Goal: Task Accomplishment & Management: Complete application form

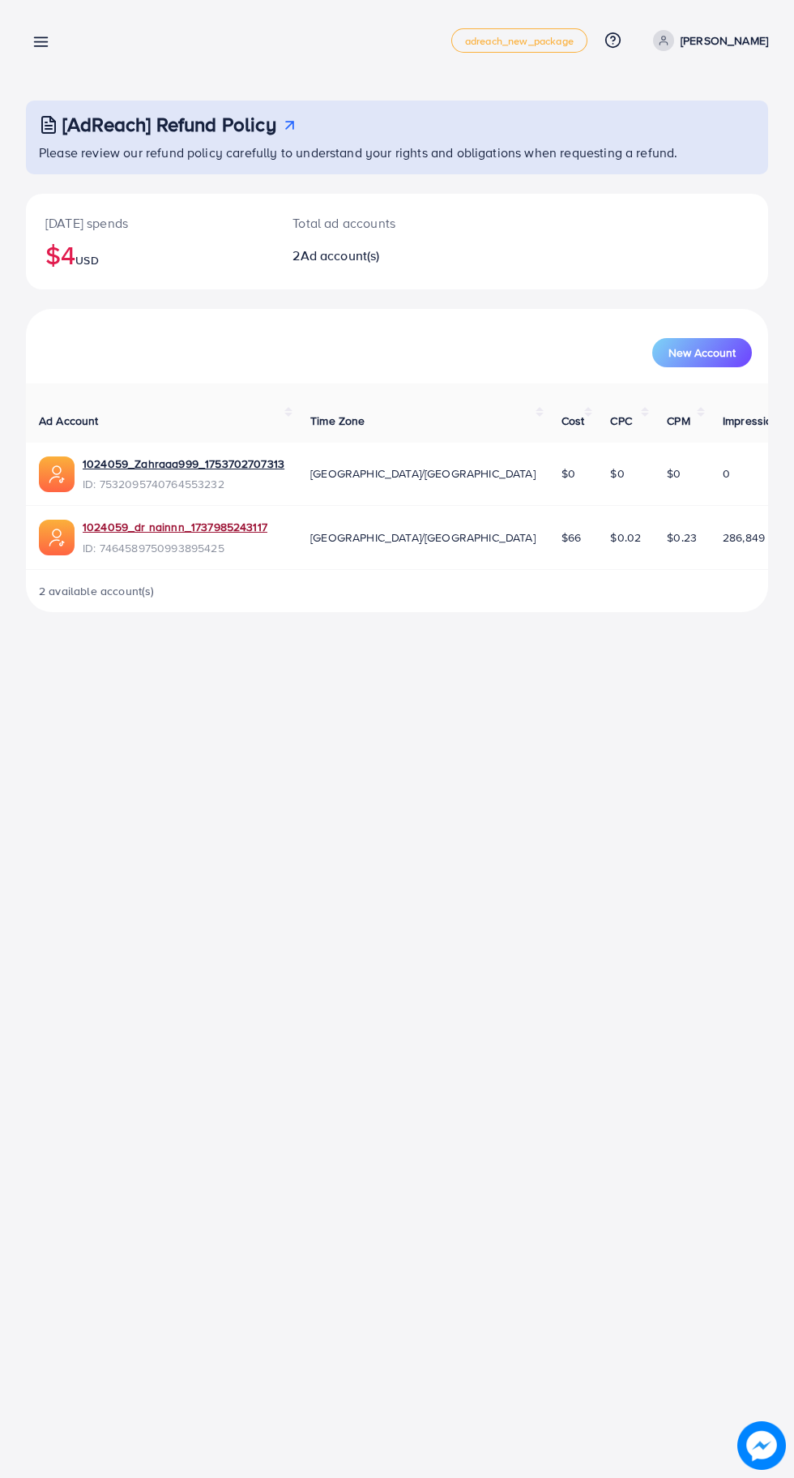
click at [112, 519] on link "1024059_dr nainnn_1737985243117" at bounding box center [175, 527] width 185 height 16
click at [38, 34] on icon at bounding box center [40, 41] width 17 height 17
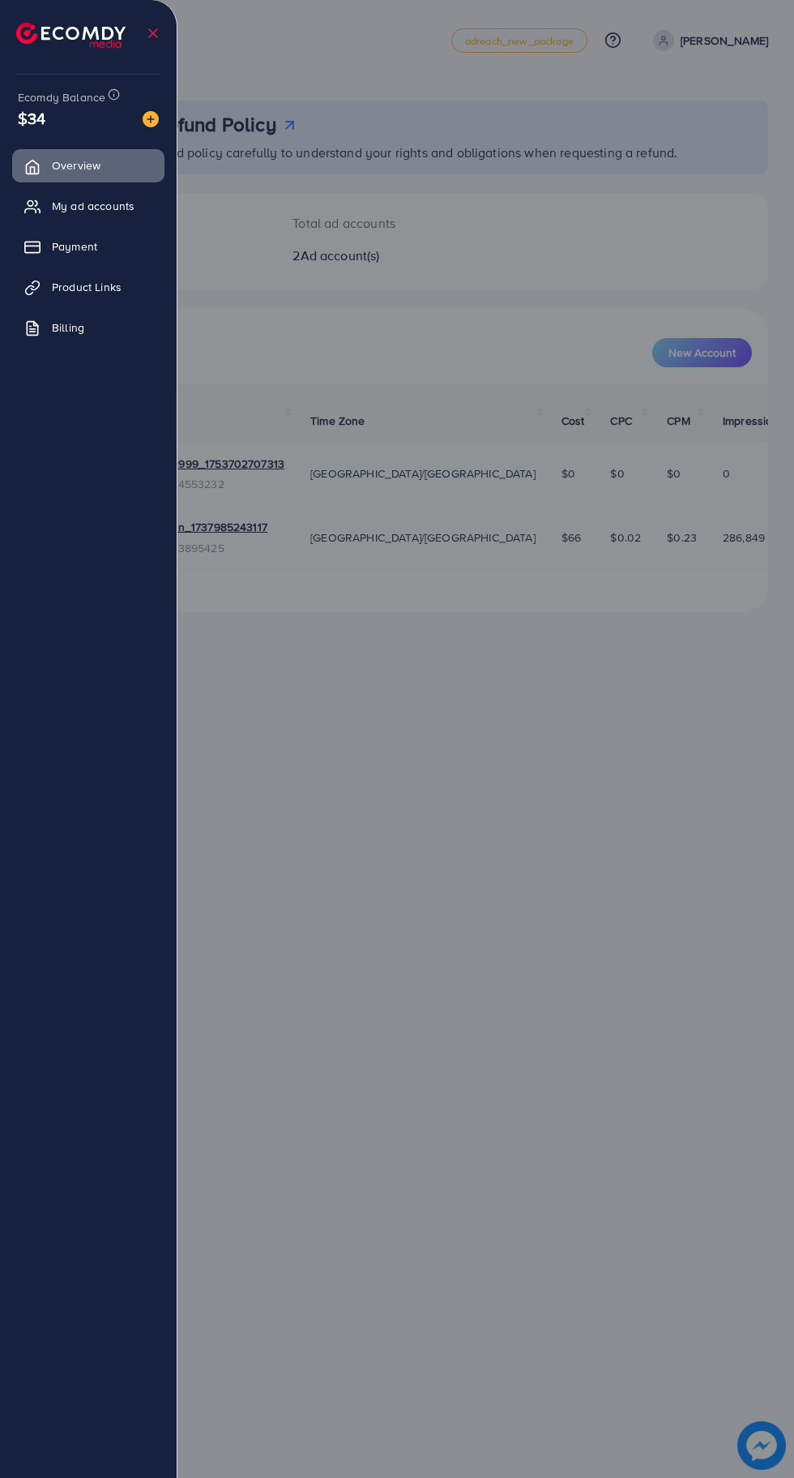
click at [80, 280] on span "Product Links" at bounding box center [87, 287] width 70 height 16
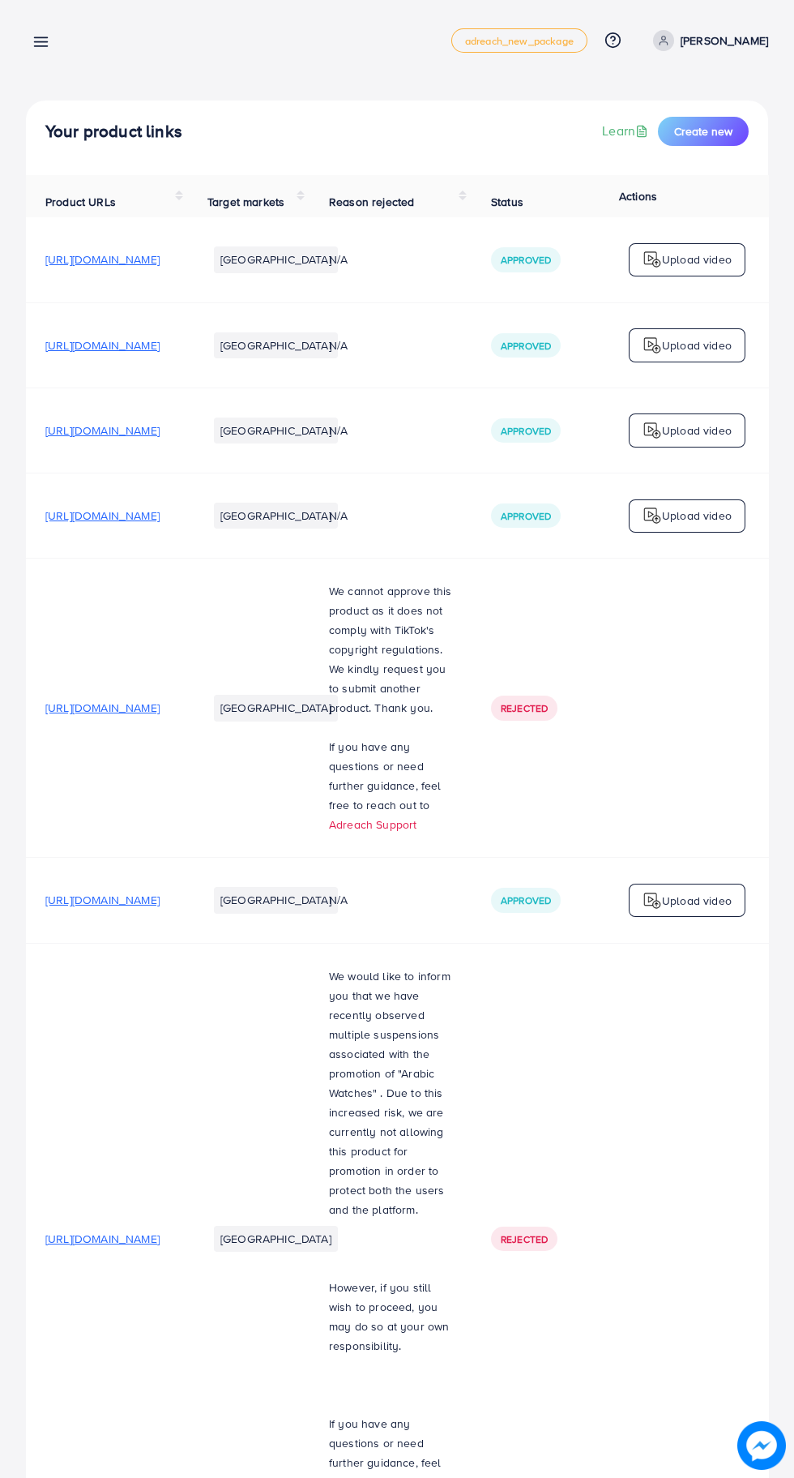
click at [731, 135] on span "Create new" at bounding box center [703, 131] width 58 height 16
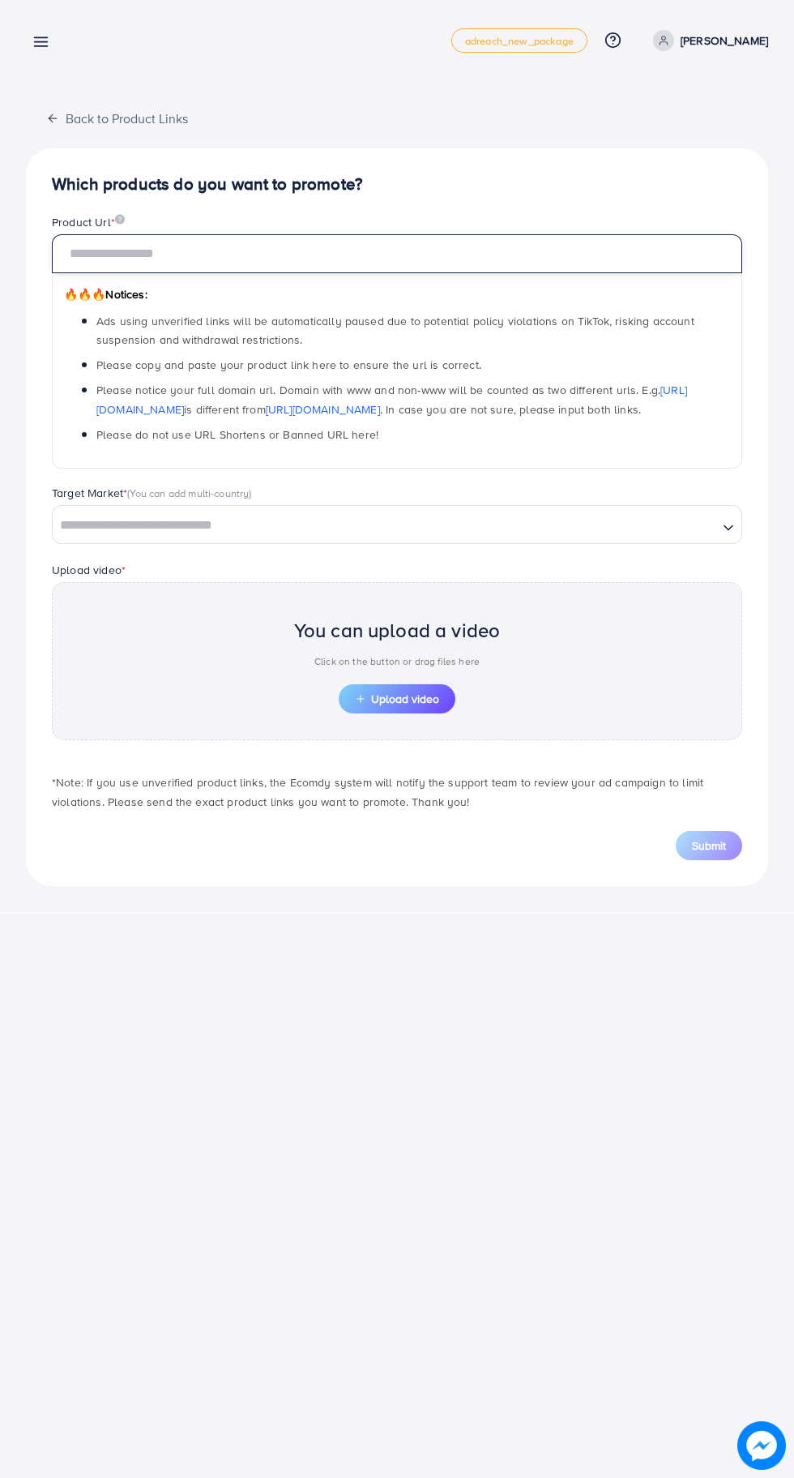
click at [106, 264] on input "text" at bounding box center [397, 253] width 691 height 39
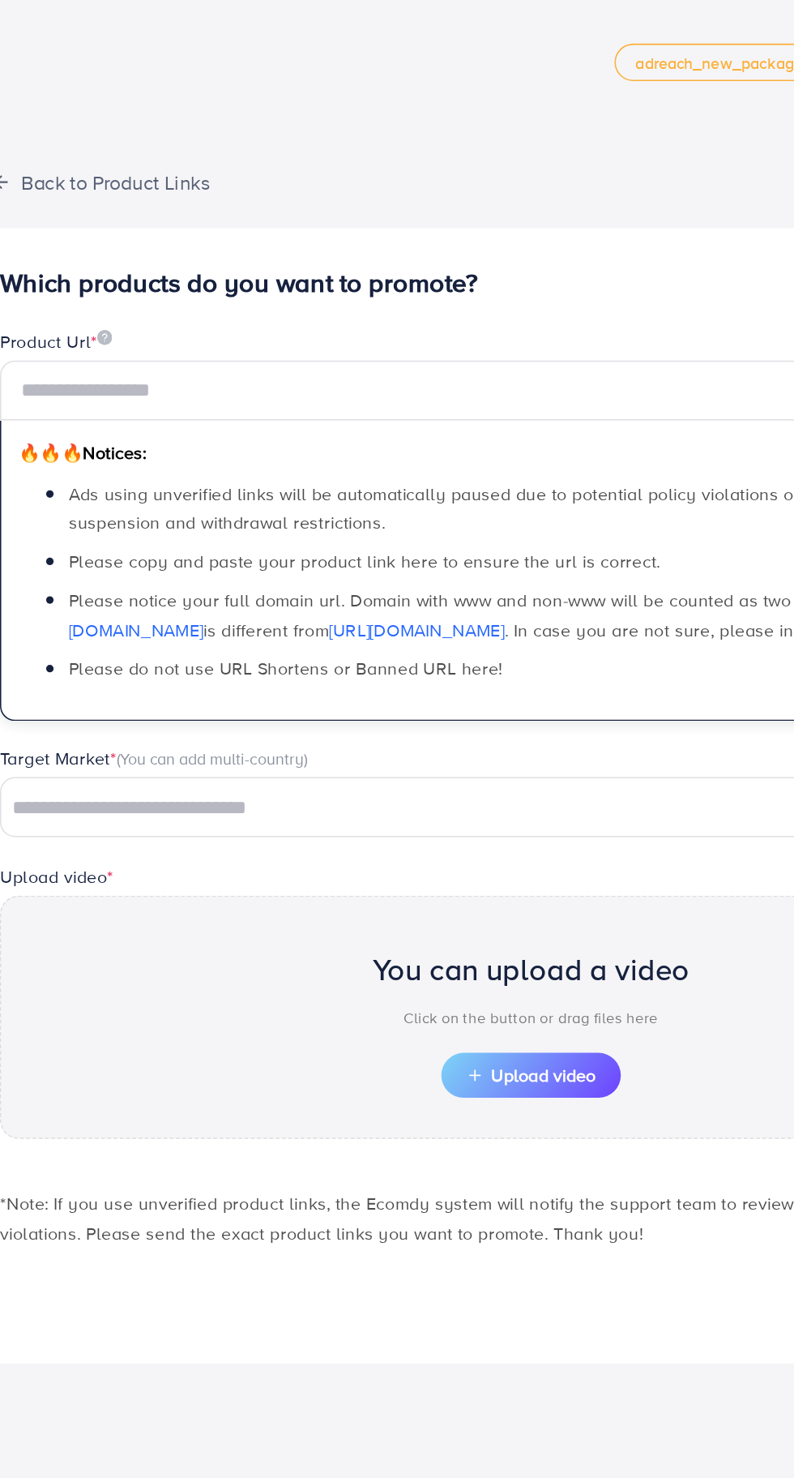
click at [122, 156] on div "Which products do you want to promote? Product Url * 🔥🔥🔥 Notices: Ads using unv…" at bounding box center [397, 517] width 743 height 738
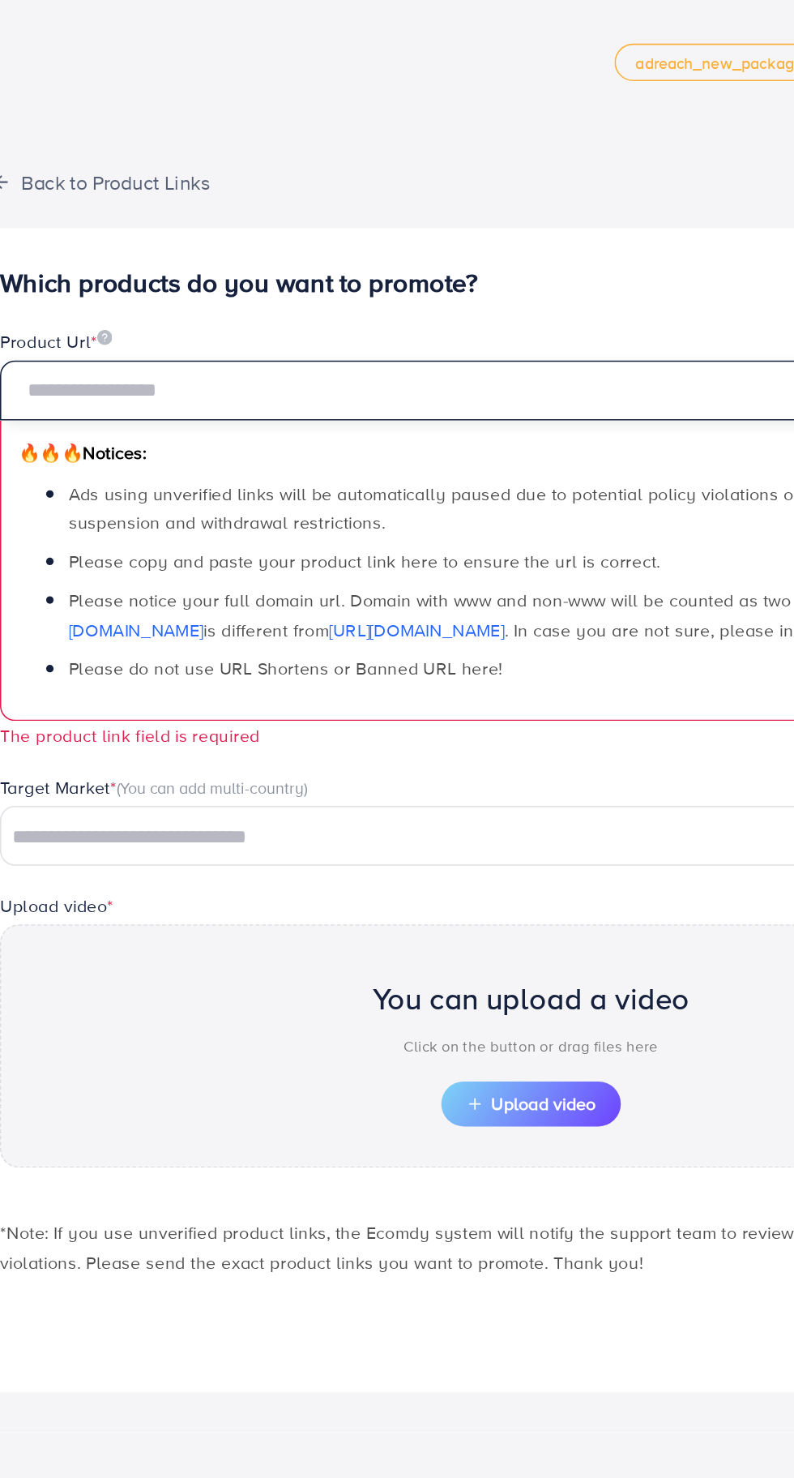
click at [438, 248] on input "text" at bounding box center [397, 253] width 691 height 39
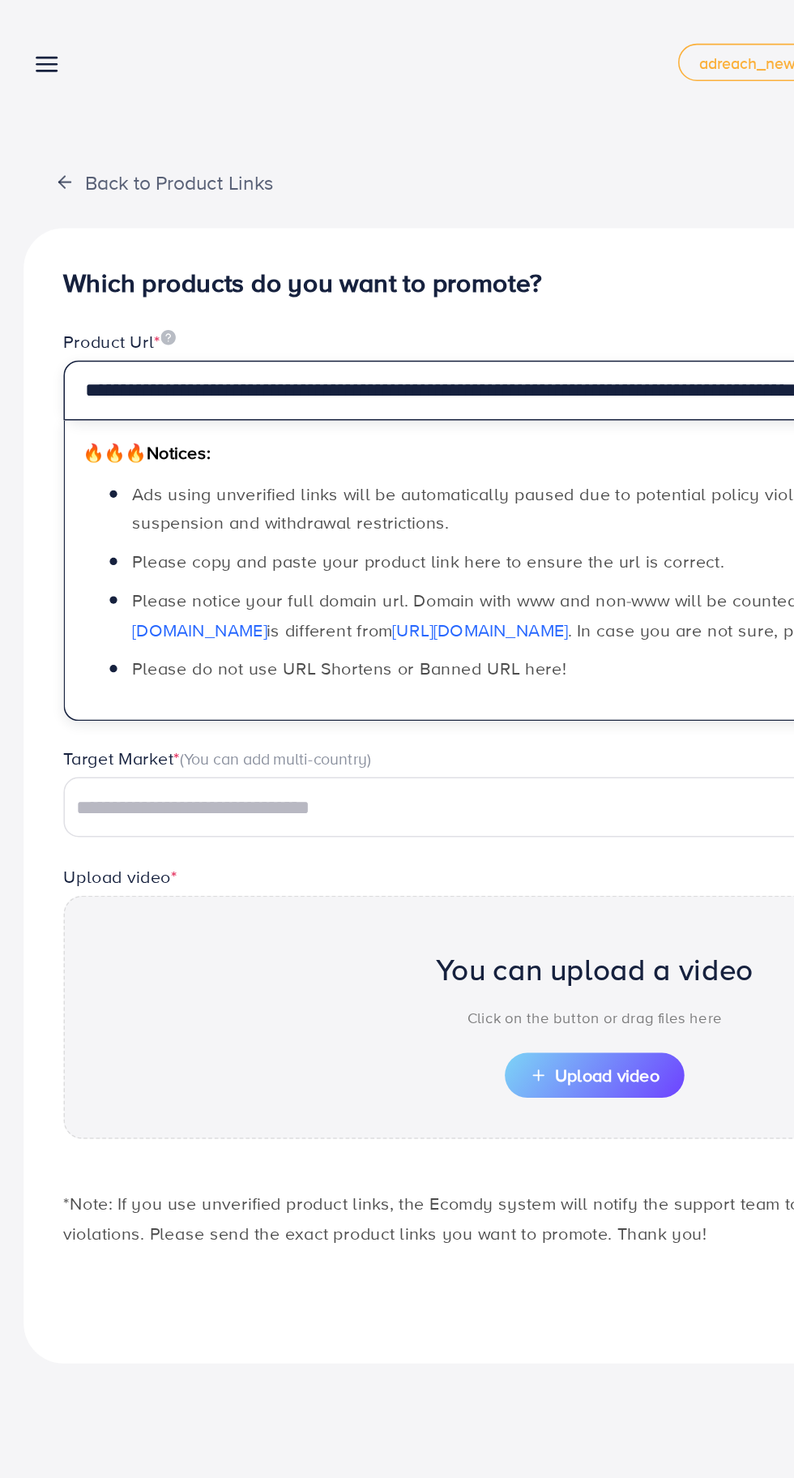
click at [438, 257] on input "**********" at bounding box center [397, 253] width 691 height 39
click at [435, 247] on input "**********" at bounding box center [397, 253] width 691 height 39
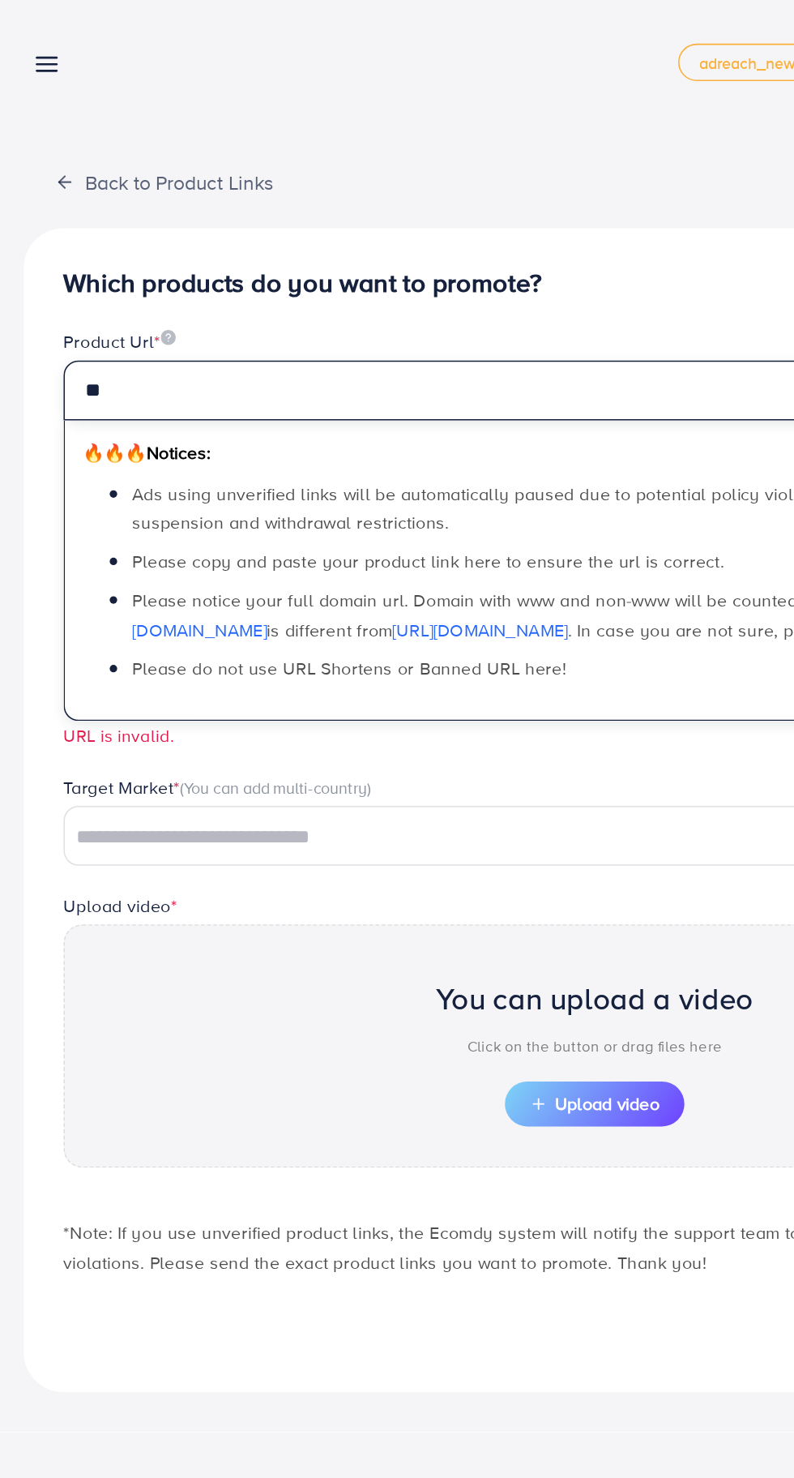
type input "*"
paste input "**********"
type input "**********"
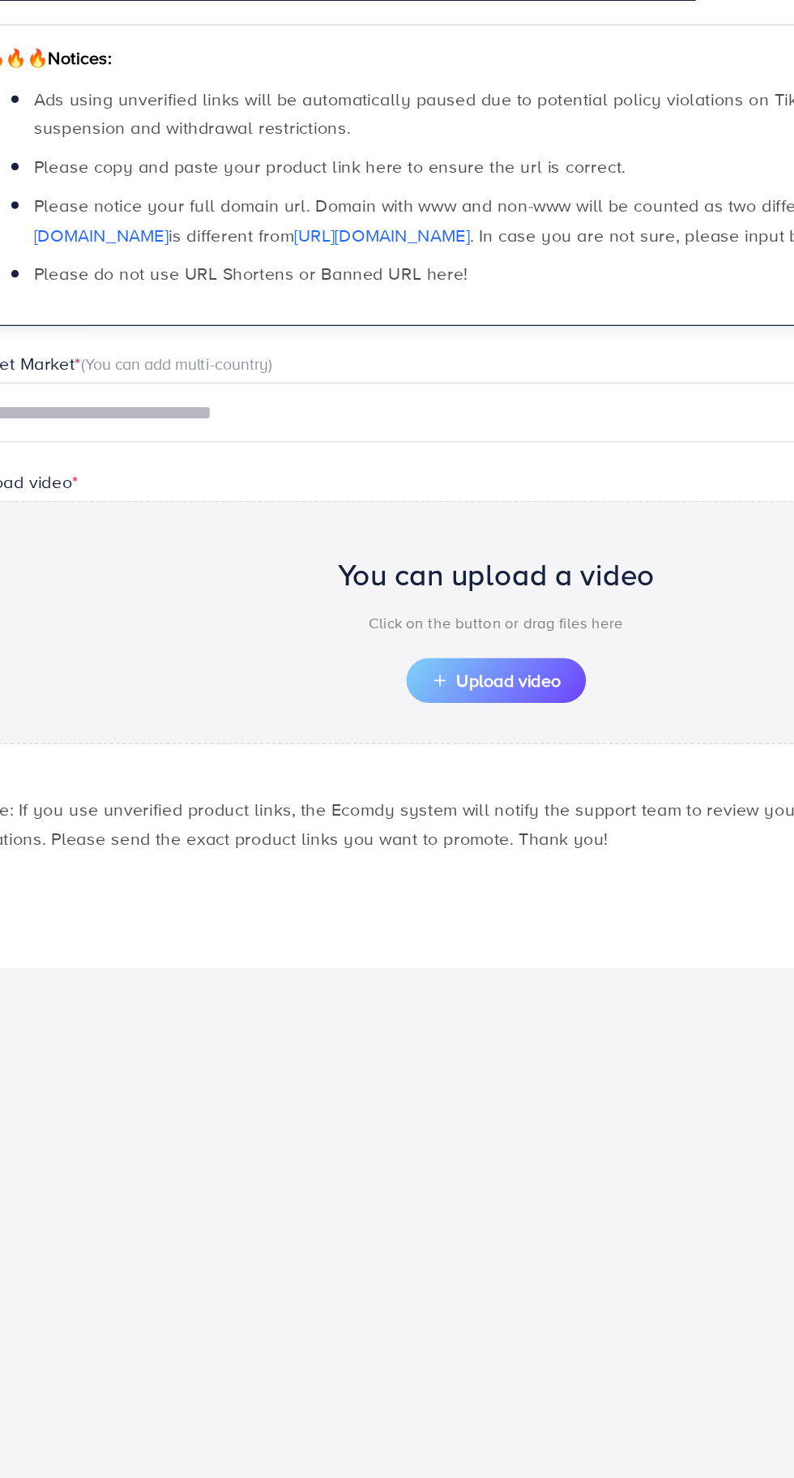
click at [159, 524] on input "Search for option" at bounding box center [385, 525] width 662 height 25
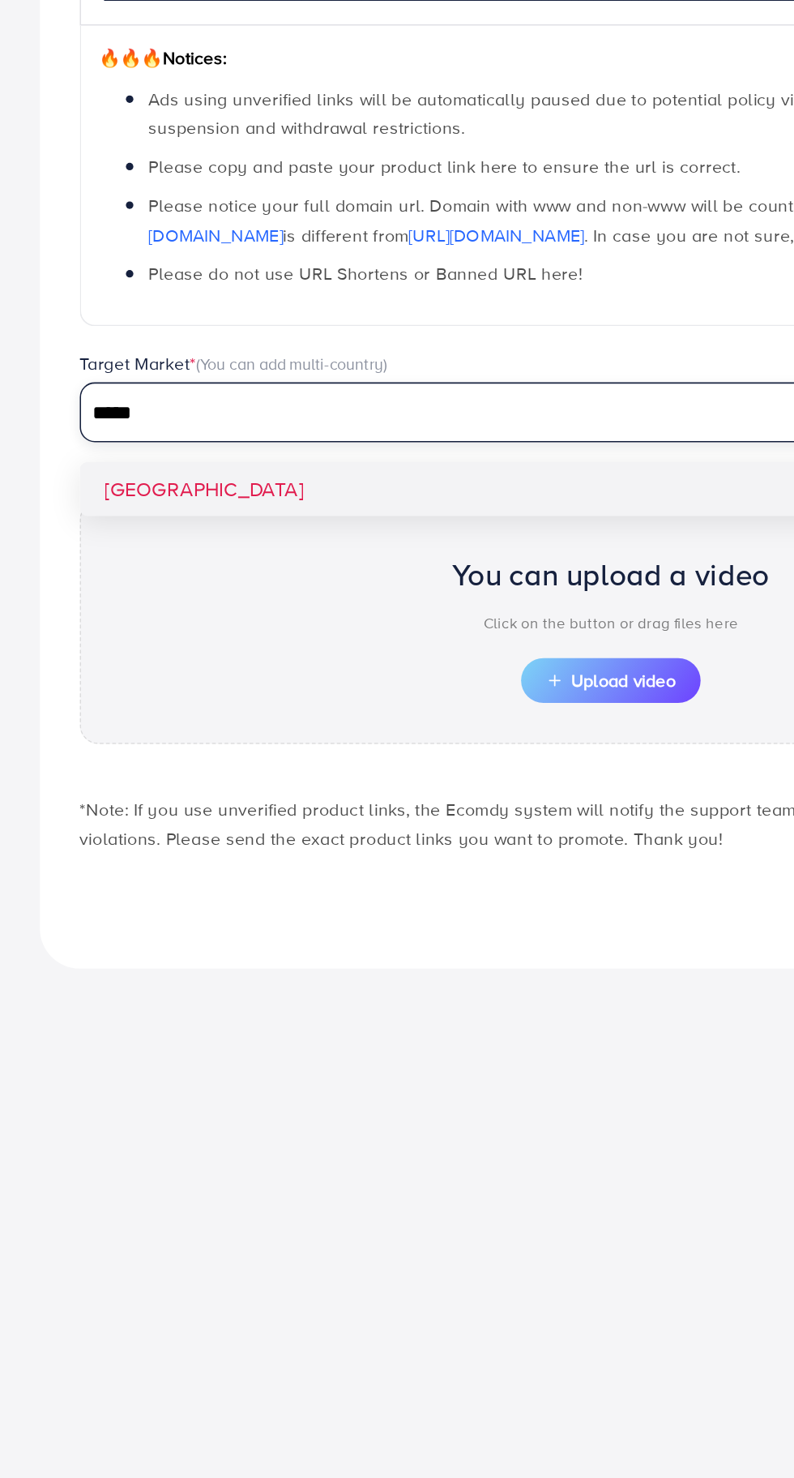
type input "*****"
click at [120, 569] on div "**********" at bounding box center [397, 517] width 743 height 738
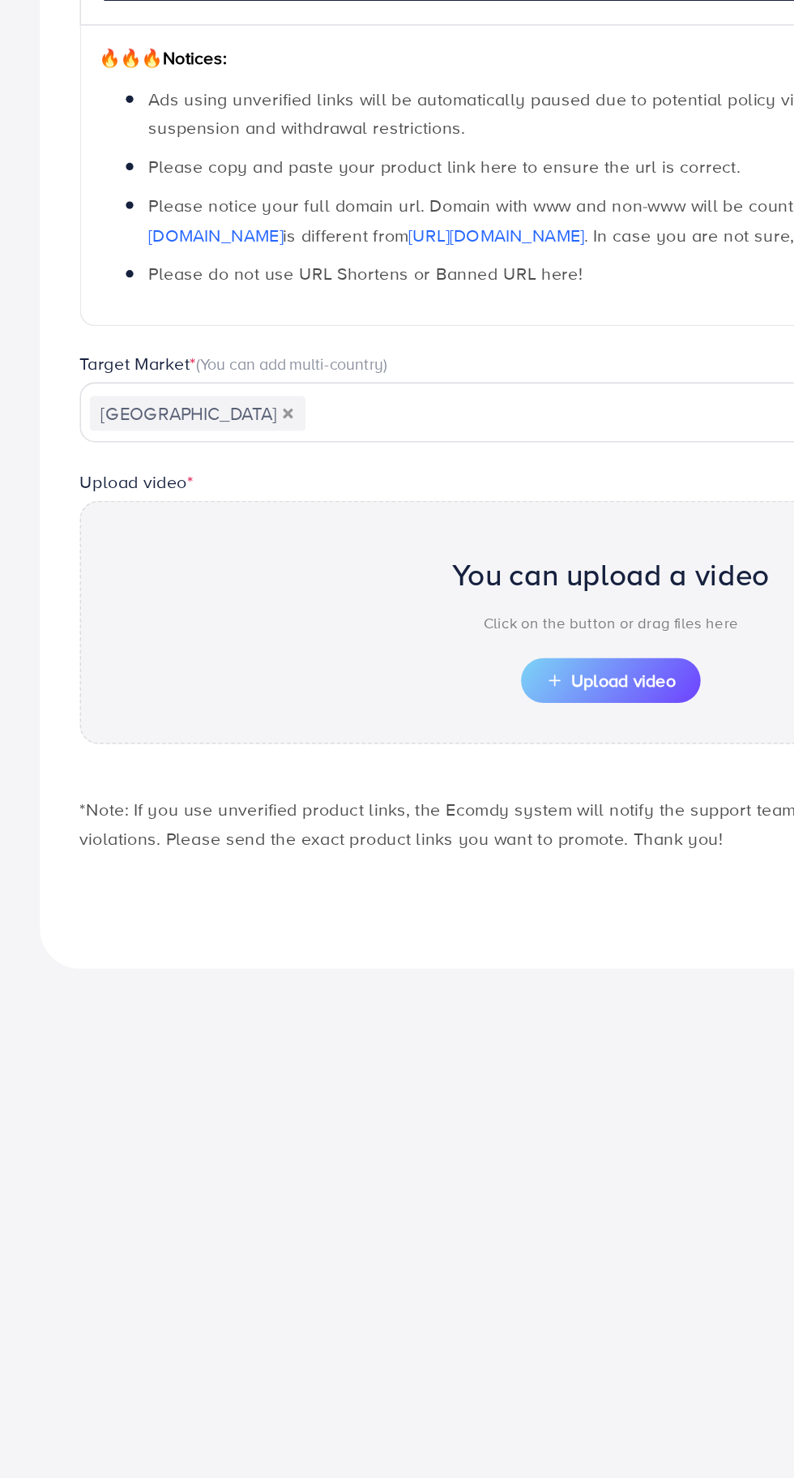
click at [379, 694] on span "Upload video" at bounding box center [397, 698] width 84 height 11
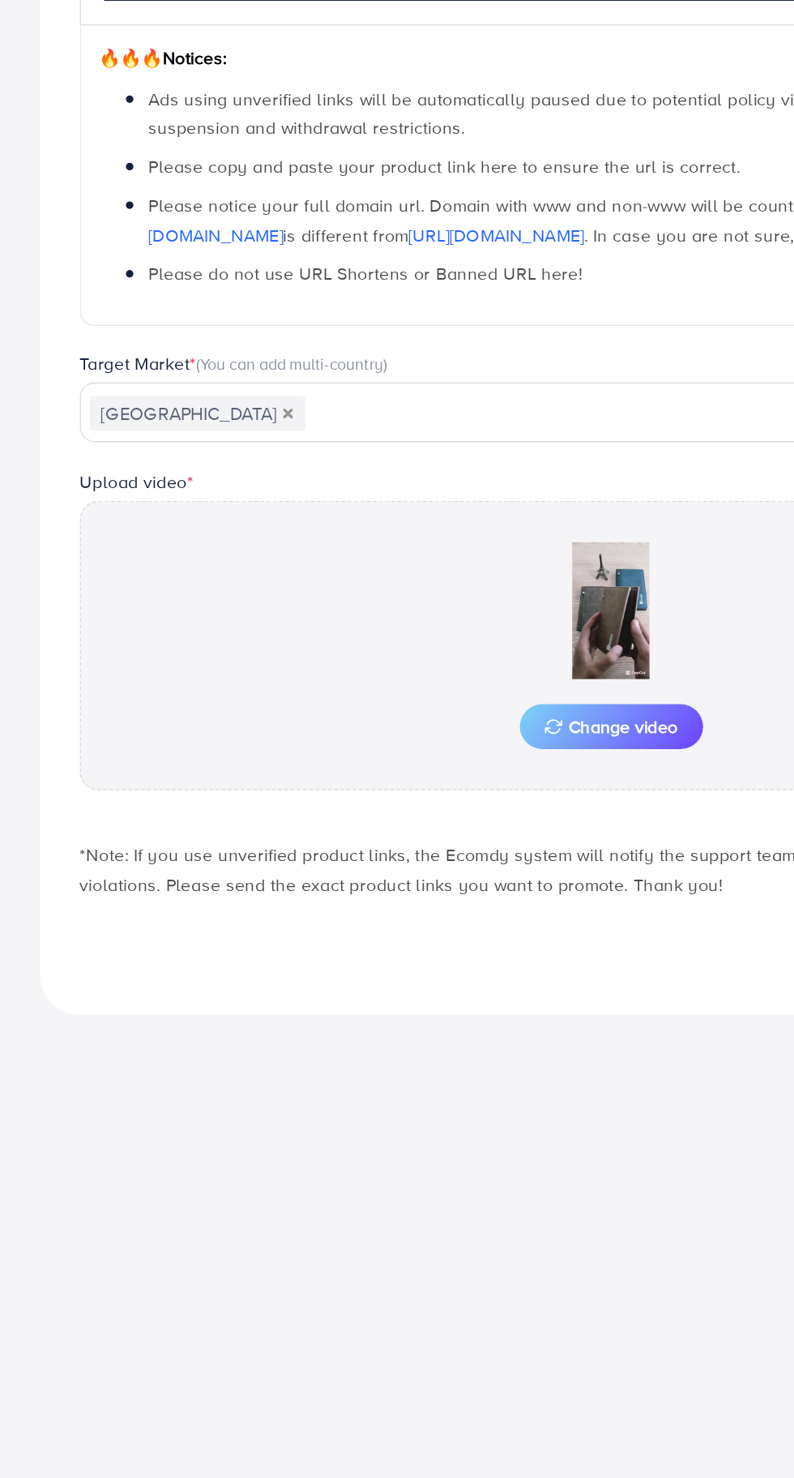
click at [417, 656] on img at bounding box center [397, 653] width 162 height 89
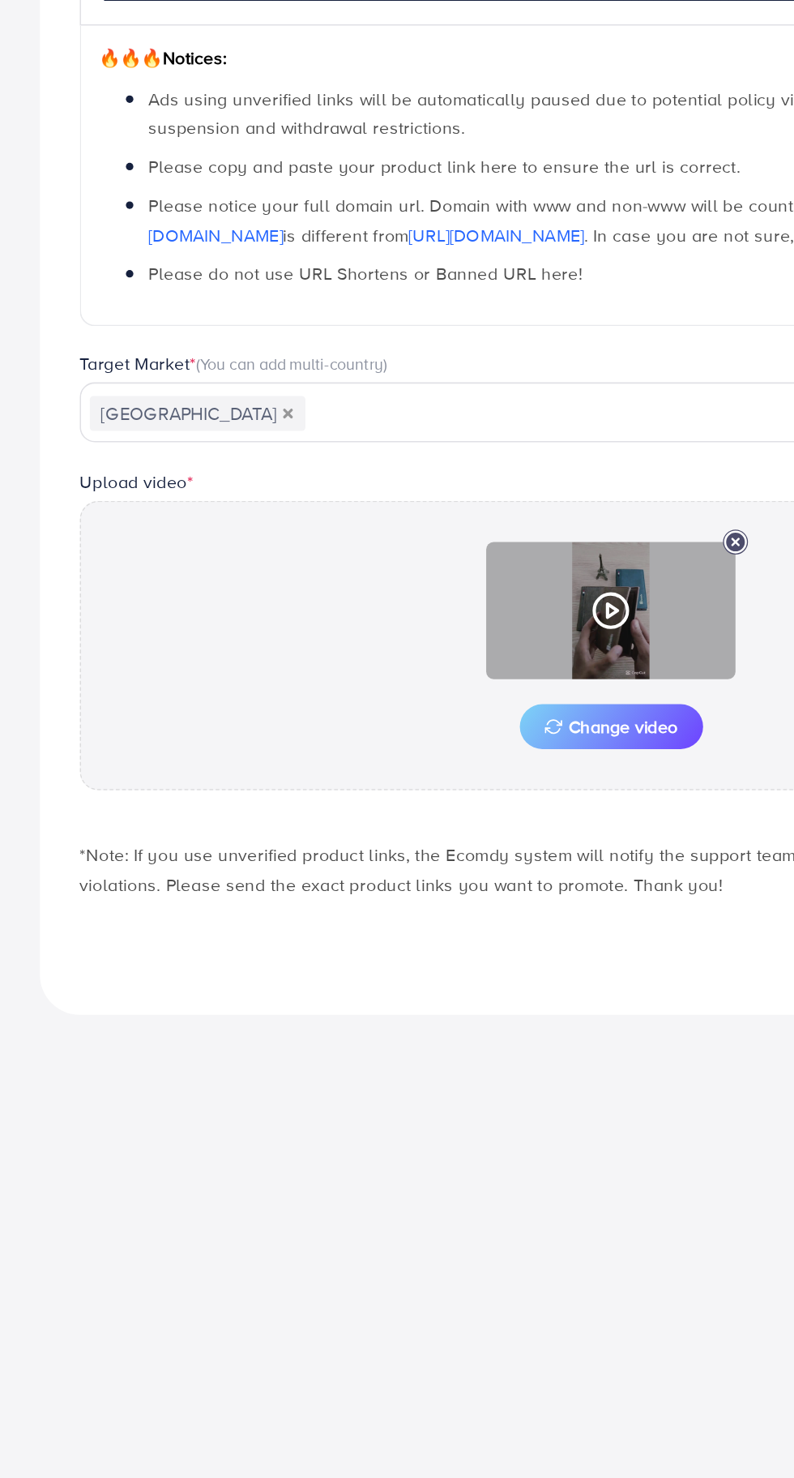
click at [398, 654] on icon at bounding box center [397, 653] width 26 height 26
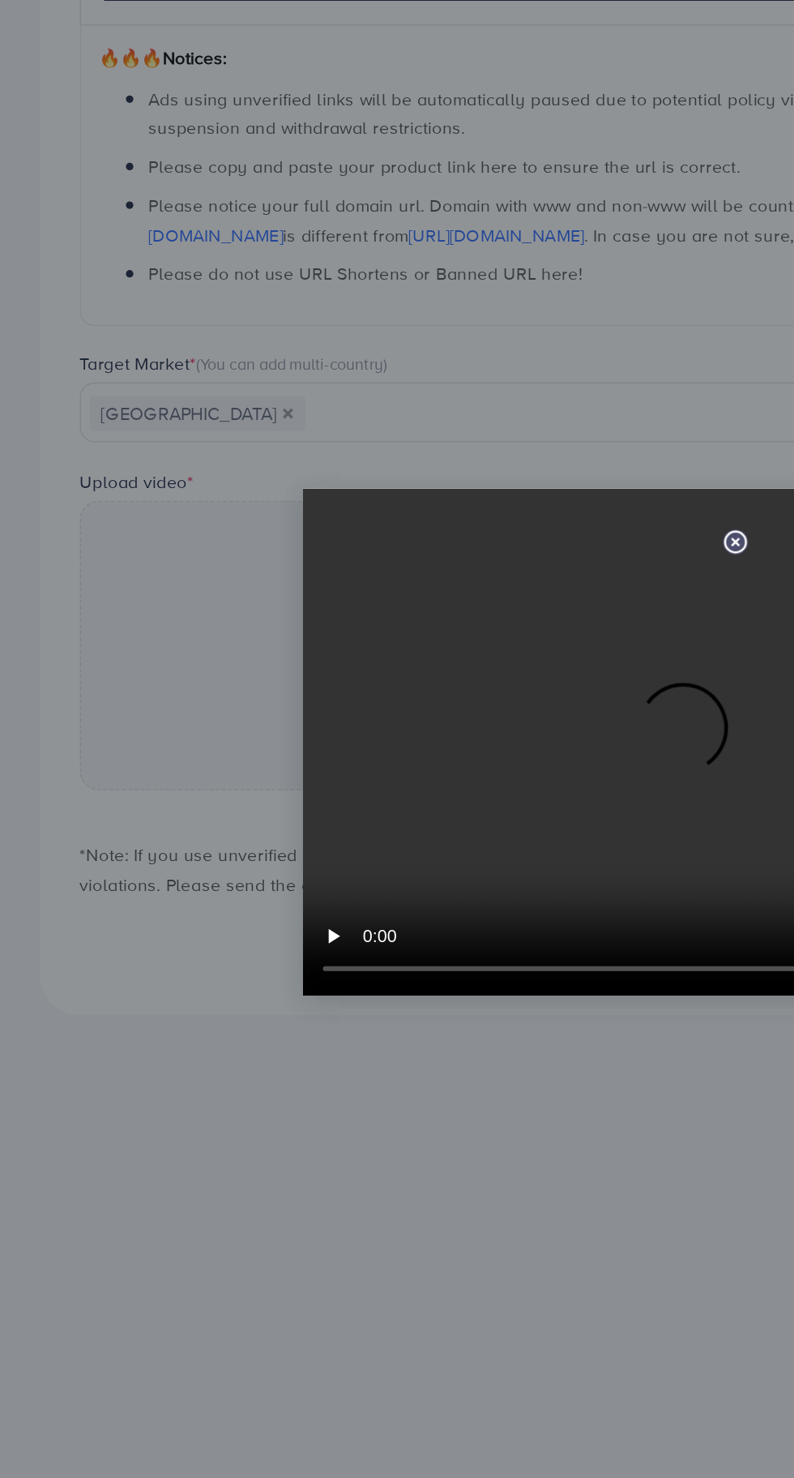
click at [478, 606] on icon at bounding box center [478, 609] width 16 height 16
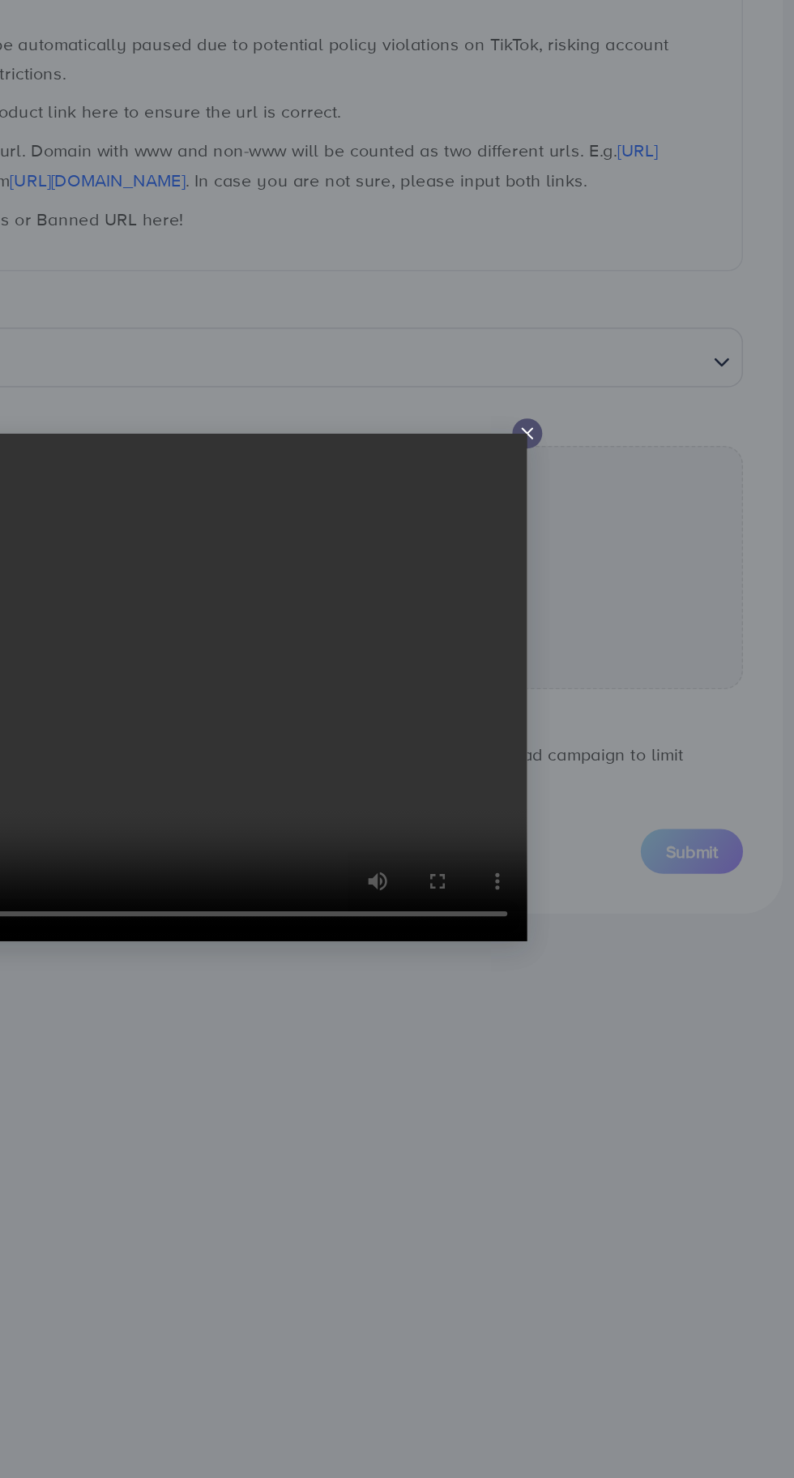
click at [601, 577] on line at bounding box center [602, 574] width 6 height 6
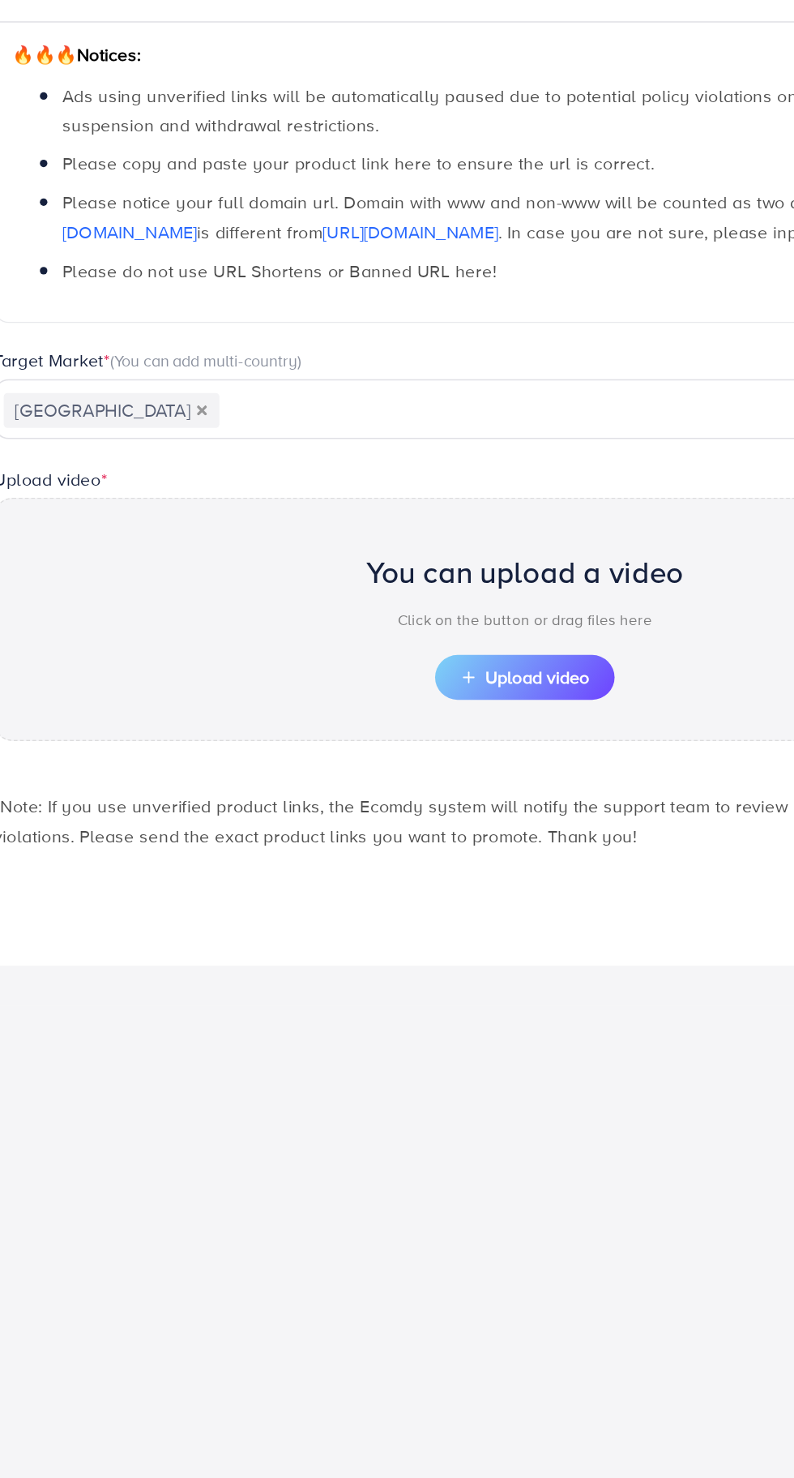
click at [426, 700] on span "Upload video" at bounding box center [397, 698] width 84 height 11
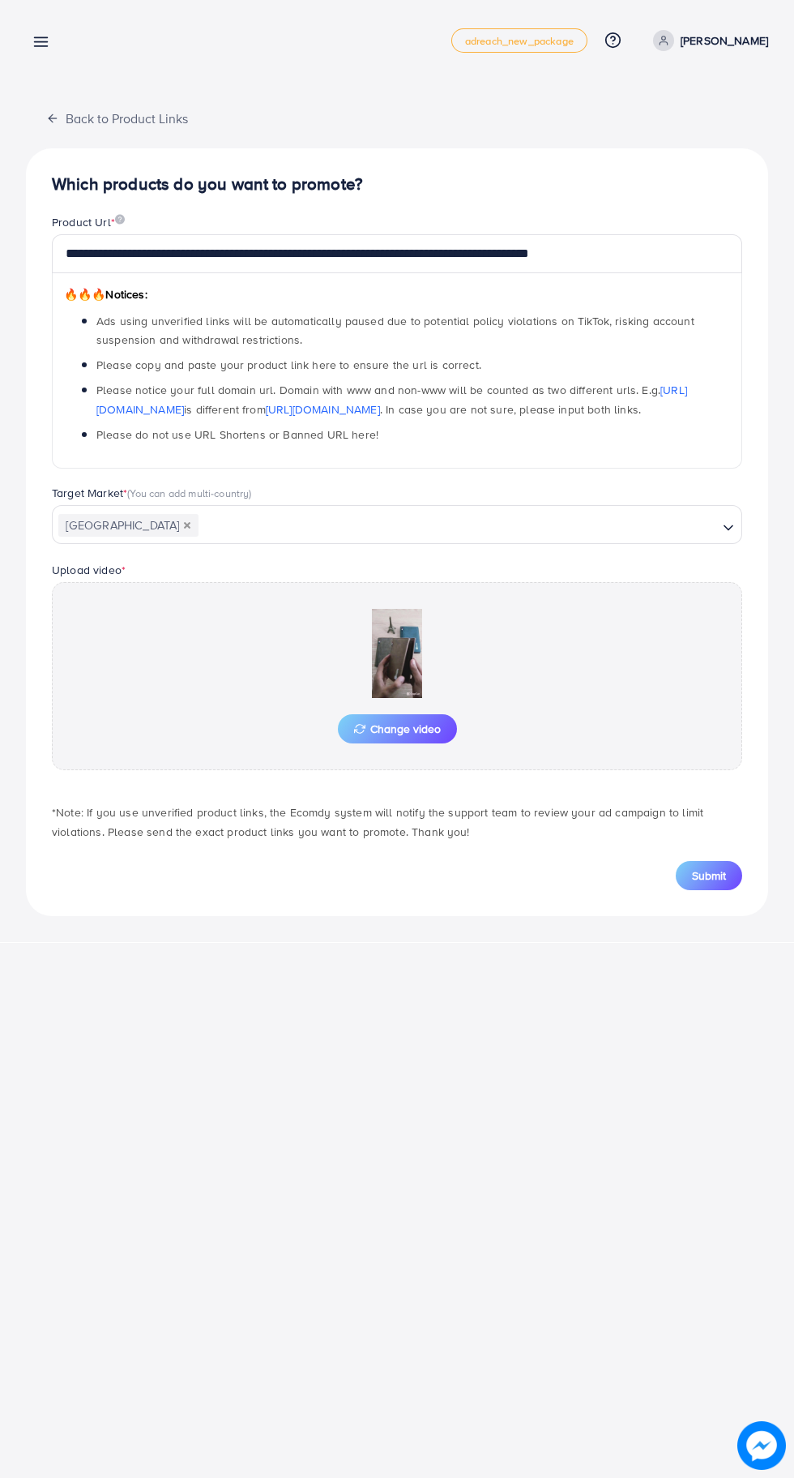
click at [409, 632] on img at bounding box center [397, 653] width 162 height 89
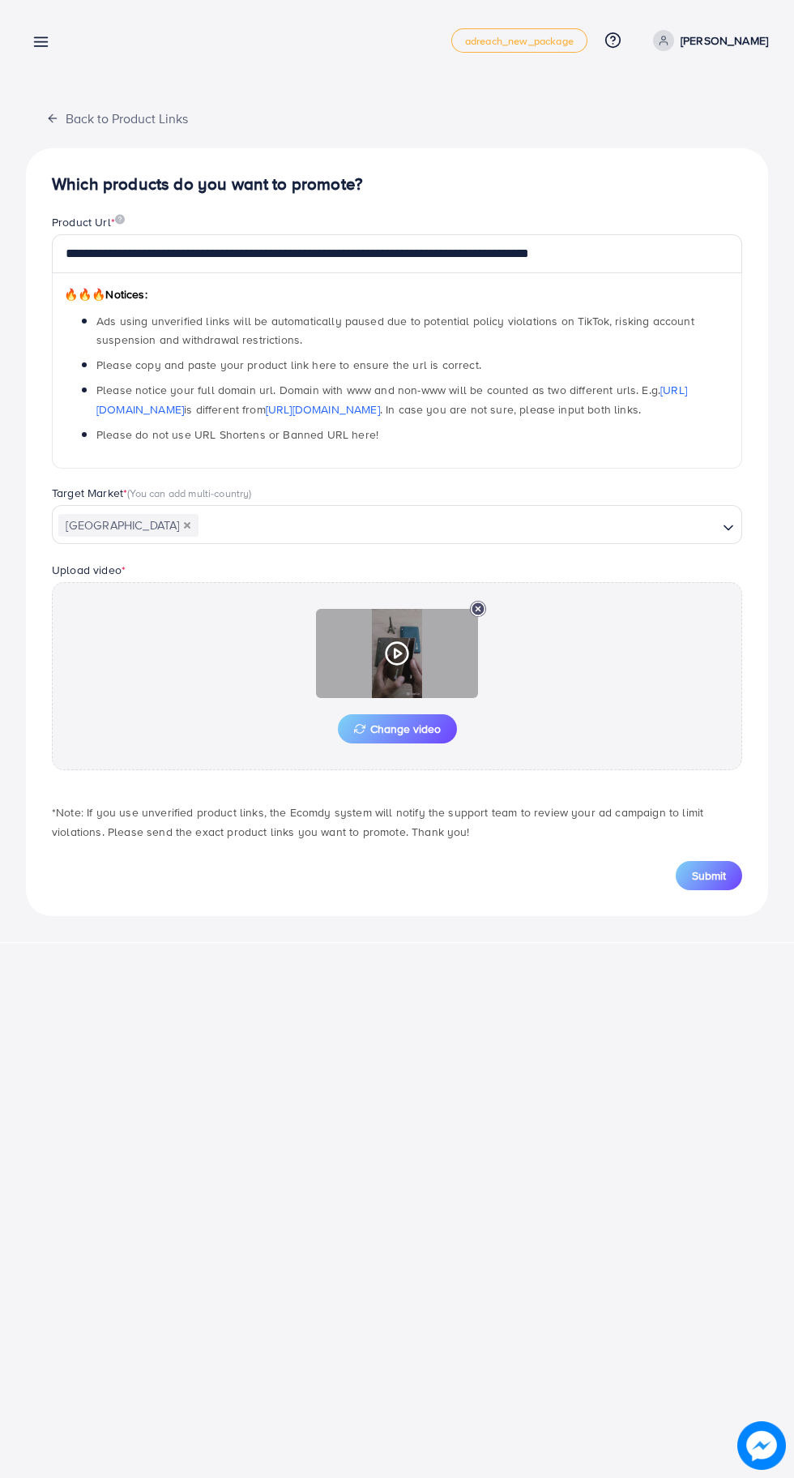
click at [416, 653] on div at bounding box center [397, 653] width 162 height 89
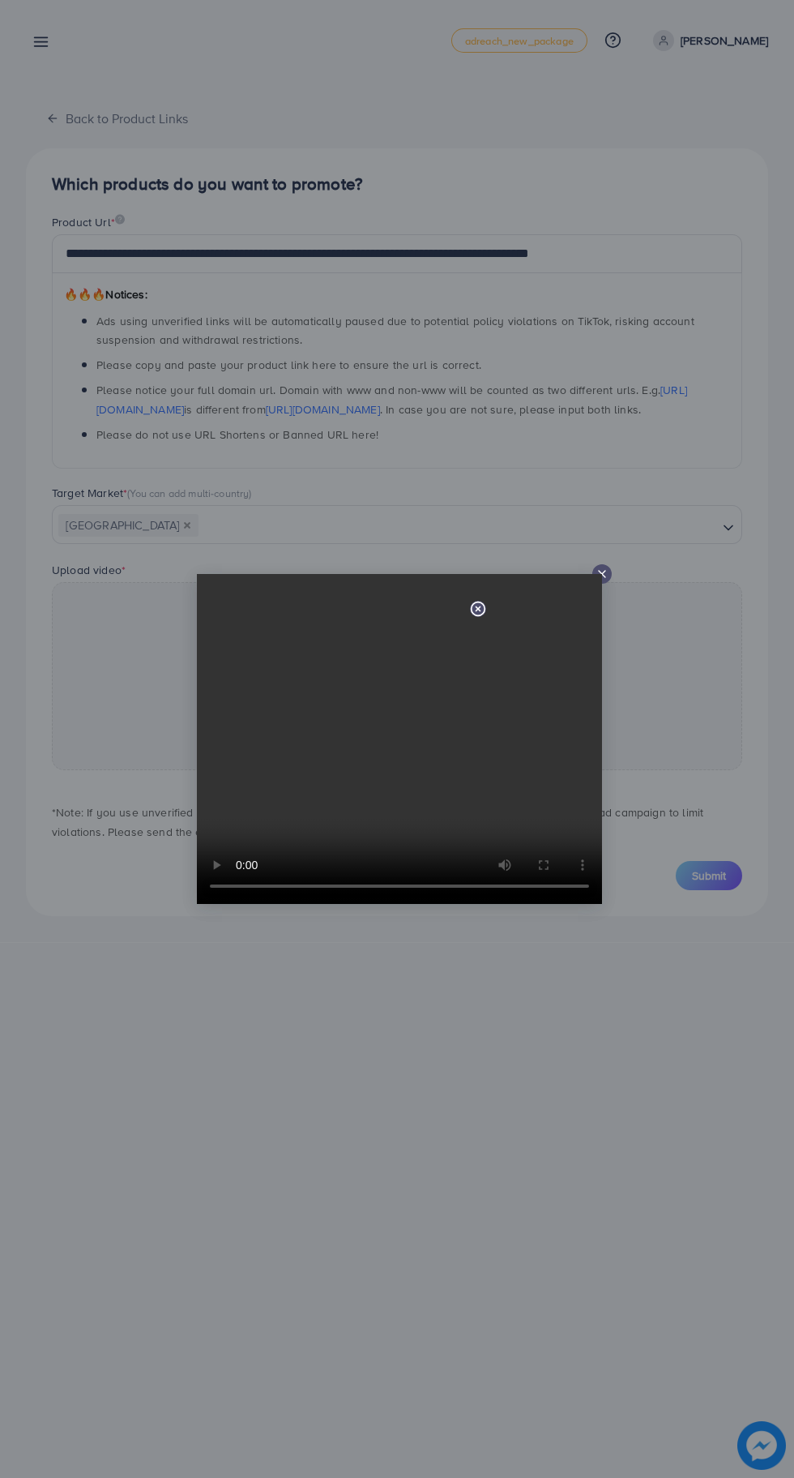
click at [601, 574] on line at bounding box center [602, 574] width 6 height 6
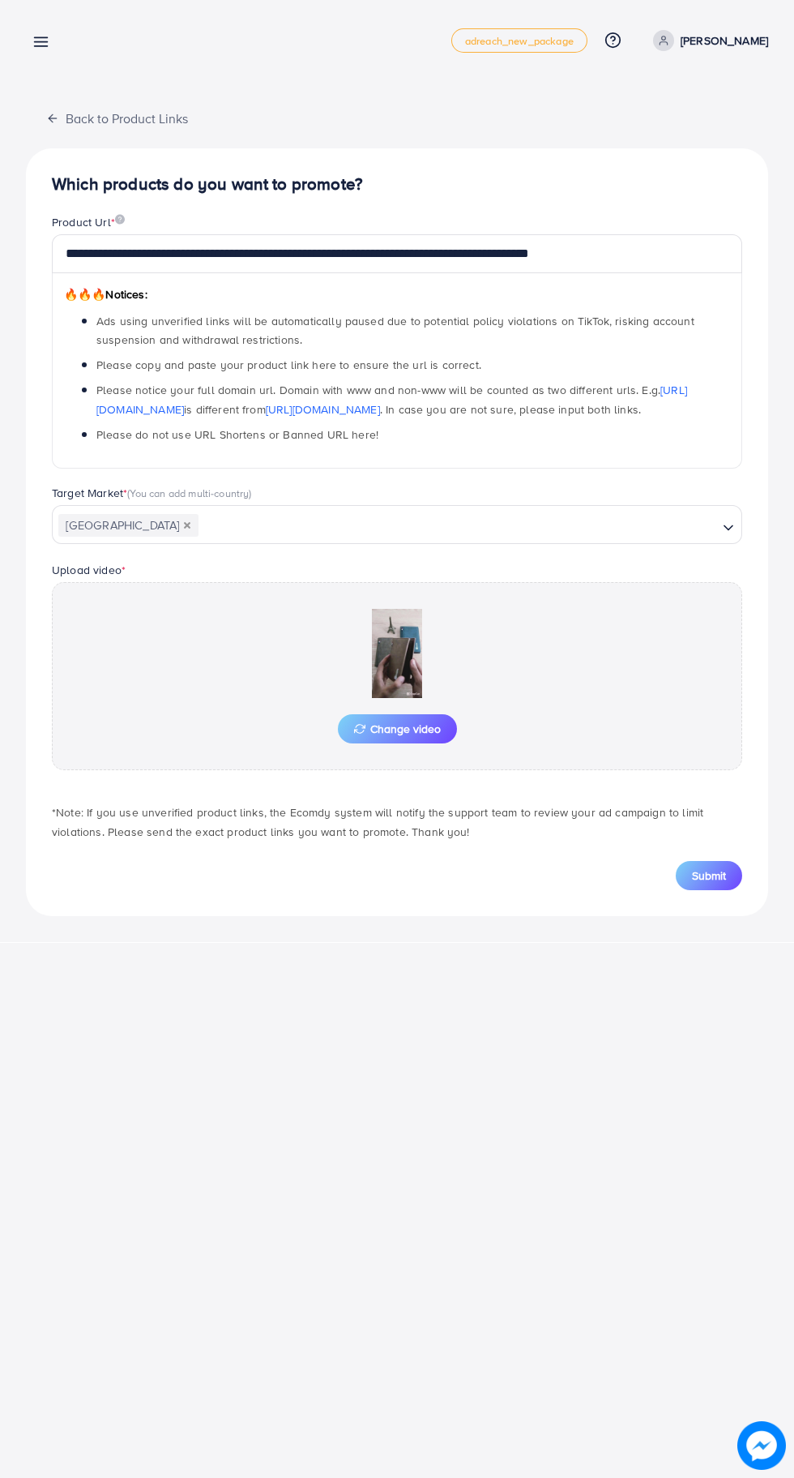
click at [727, 864] on button "Submit" at bounding box center [709, 875] width 66 height 29
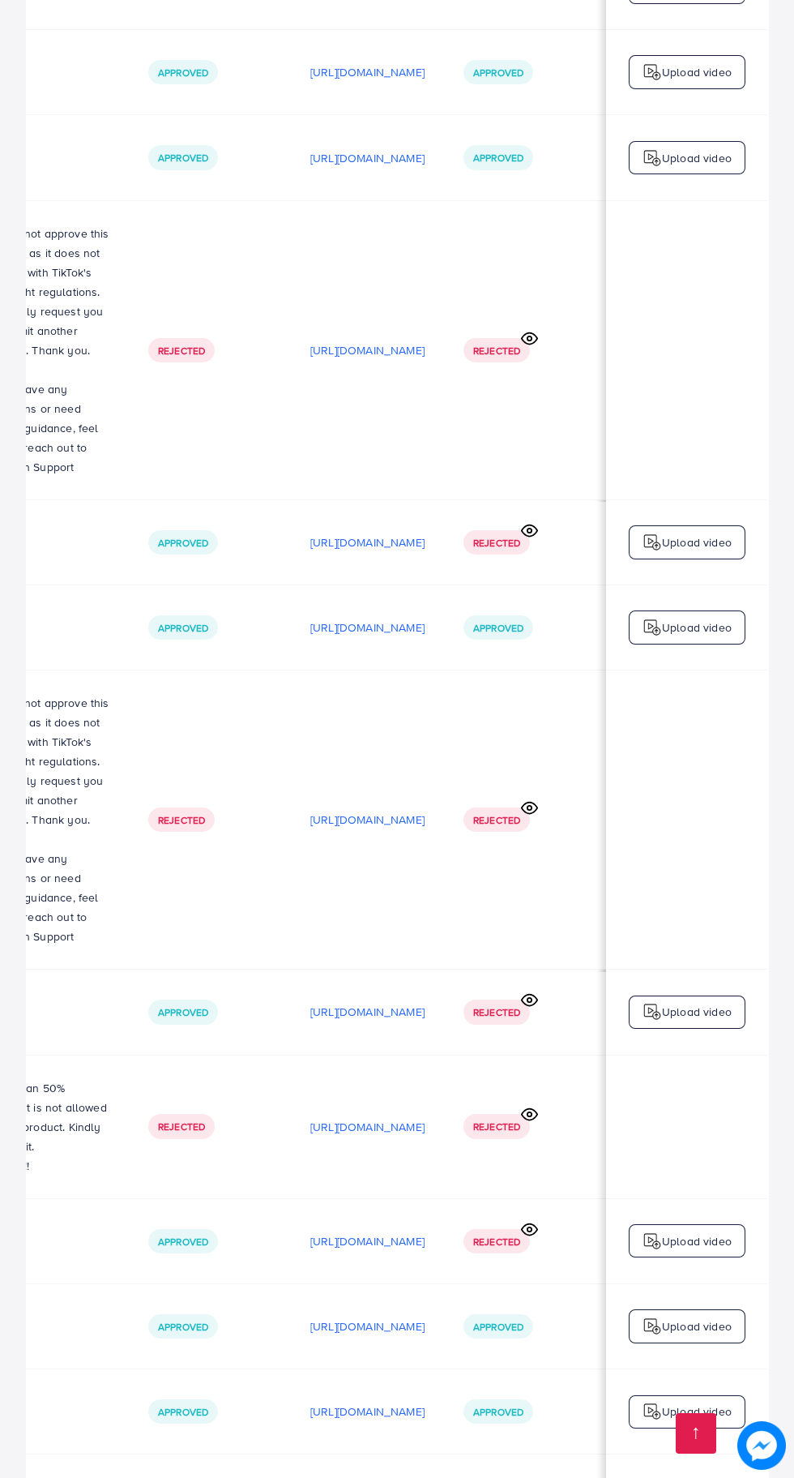
scroll to position [0, 529]
click at [746, 1470] on img at bounding box center [762, 1445] width 49 height 49
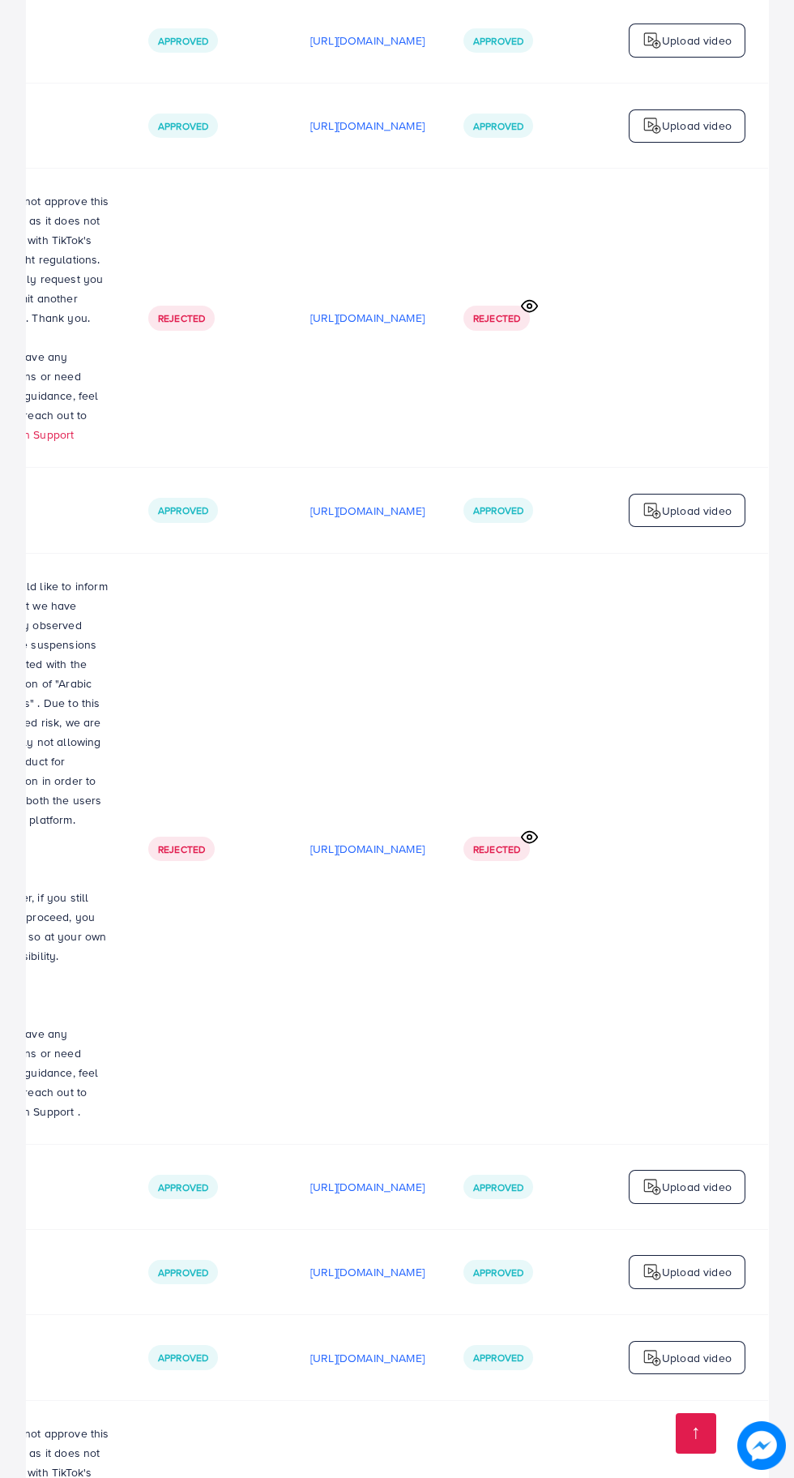
scroll to position [0, 0]
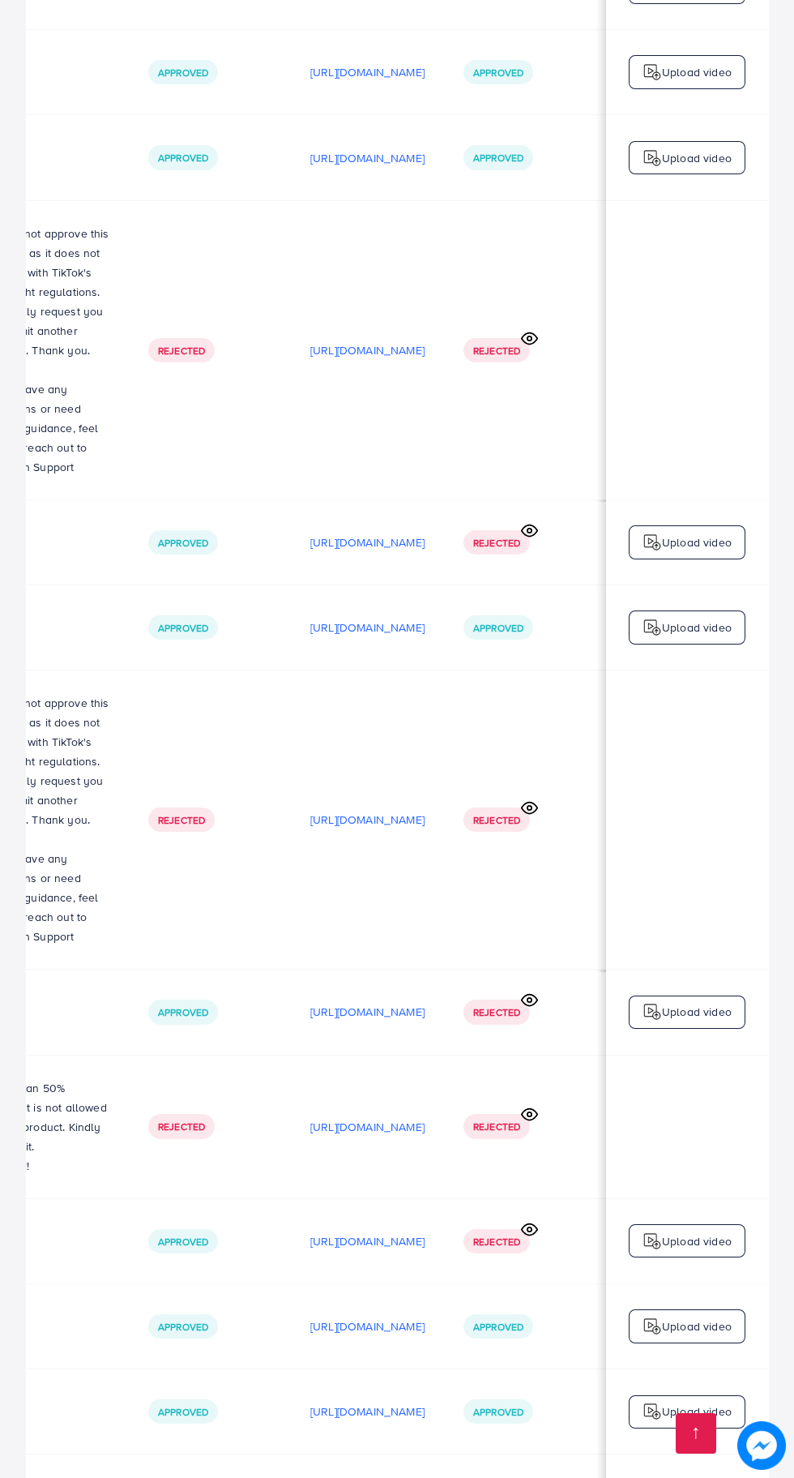
scroll to position [0, 542]
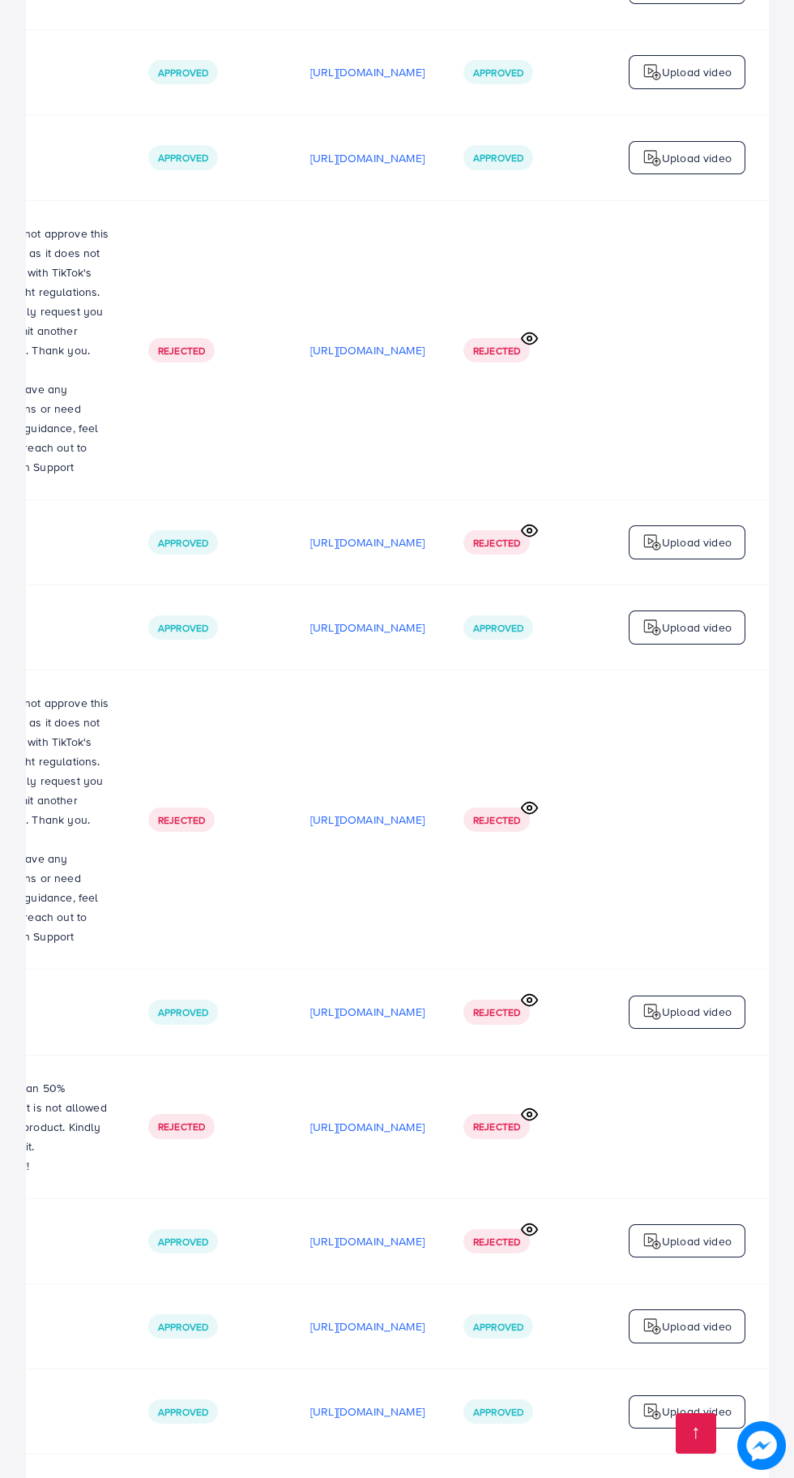
click at [336, 1477] on p "[URL][DOMAIN_NAME]" at bounding box center [367, 1497] width 114 height 19
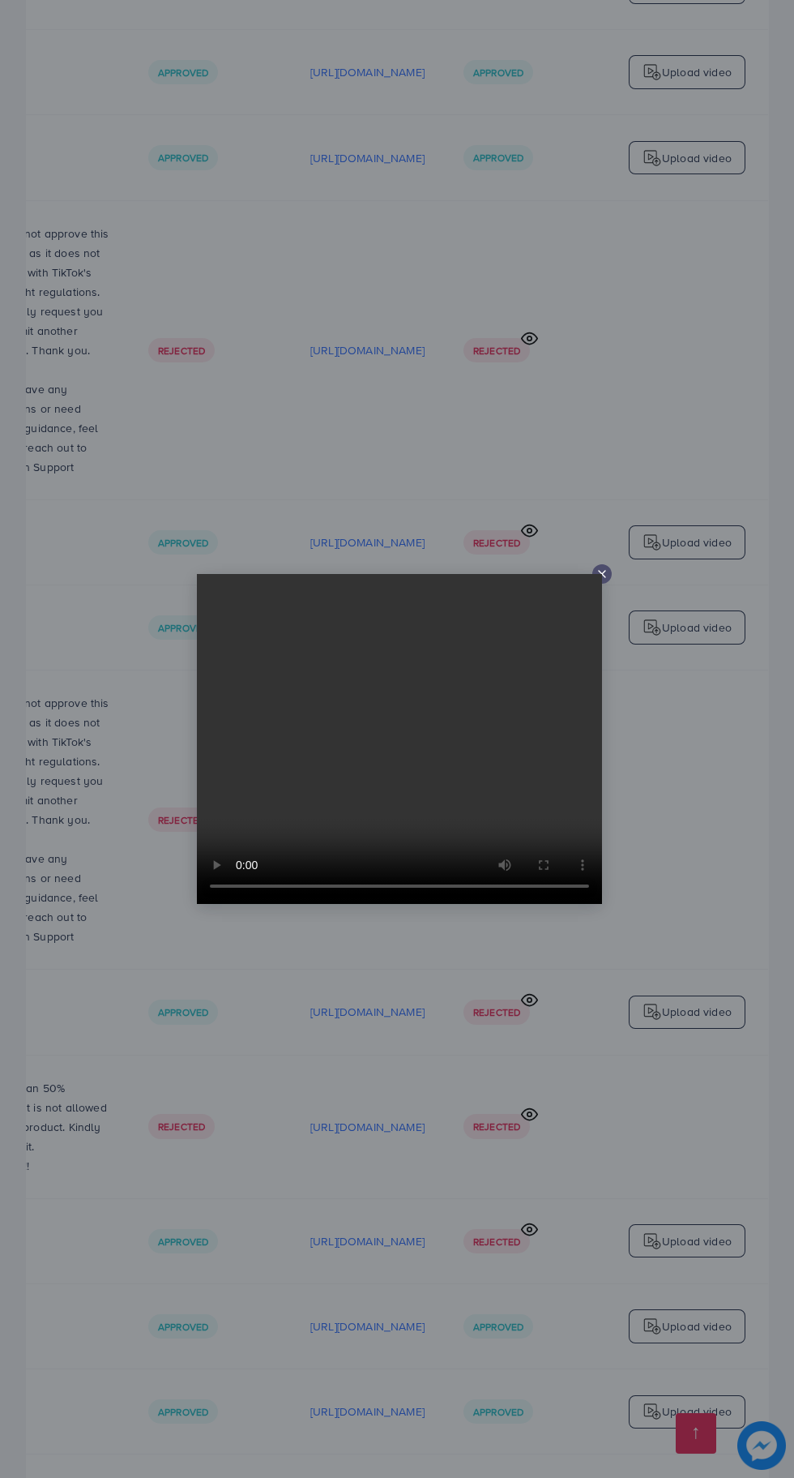
click at [610, 584] on div at bounding box center [602, 573] width 19 height 19
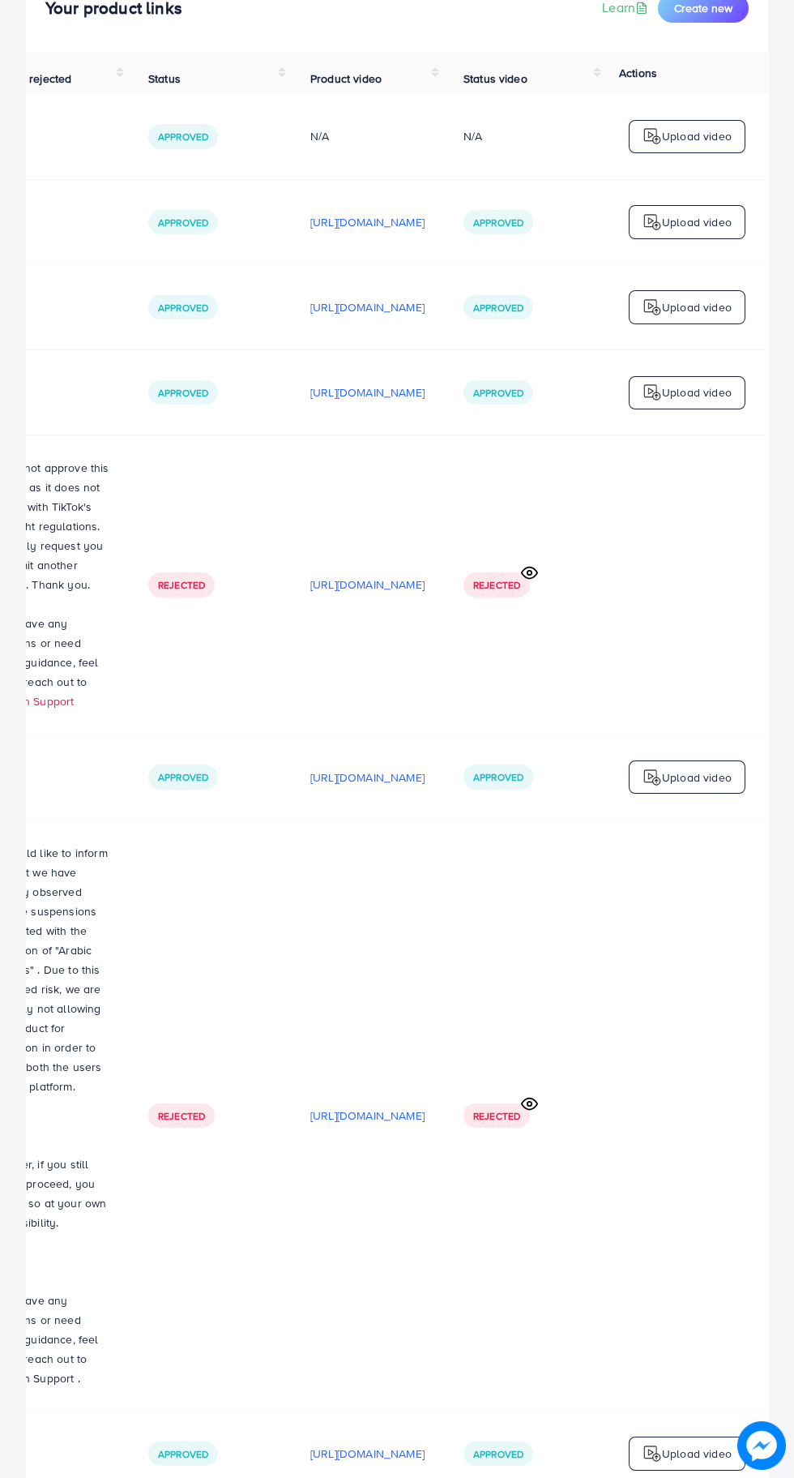
scroll to position [0, 0]
